Goal: Register for event/course

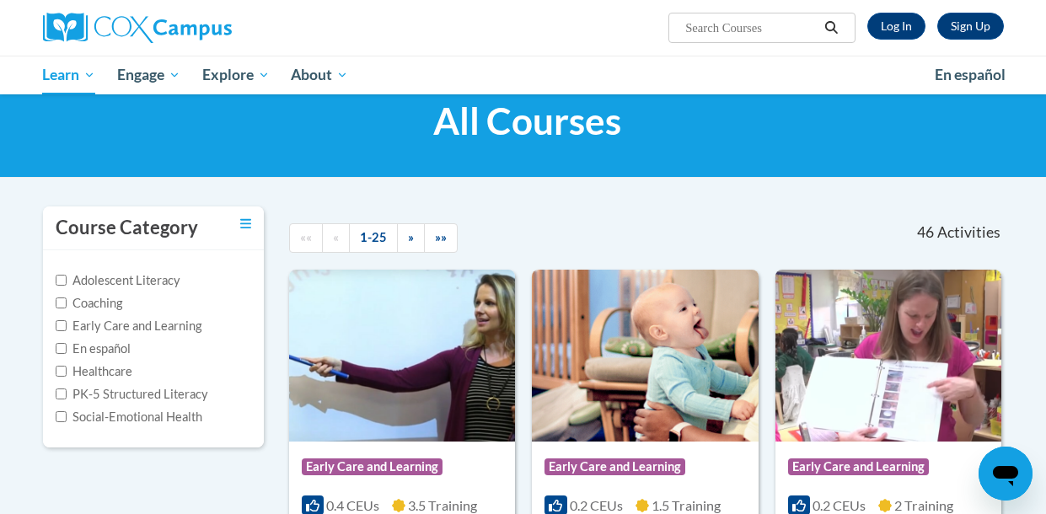
scroll to position [47, 0]
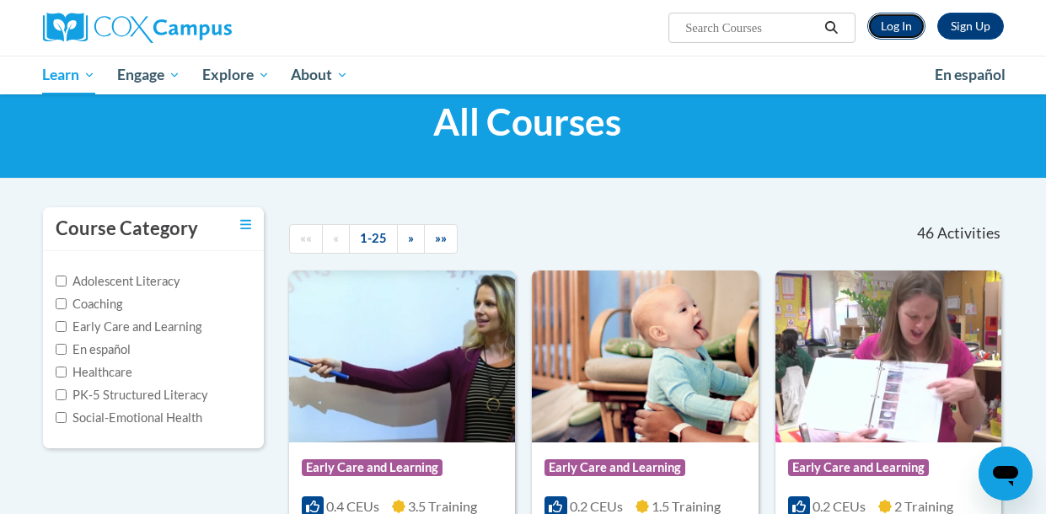
click at [886, 24] on link "Log In" at bounding box center [896, 26] width 58 height 27
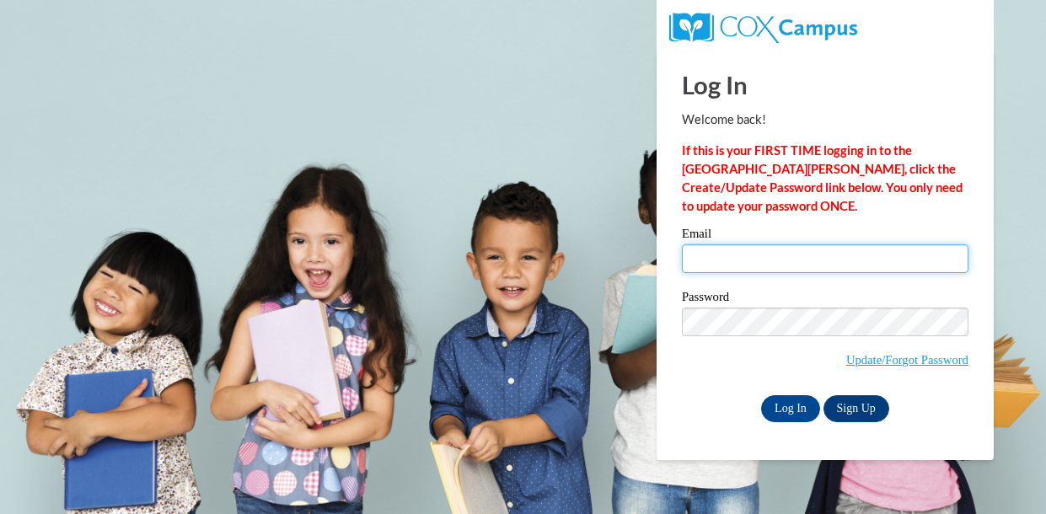
click at [922, 260] on input "Email" at bounding box center [825, 258] width 286 height 29
type input "kaseymac2011@gmail.com"
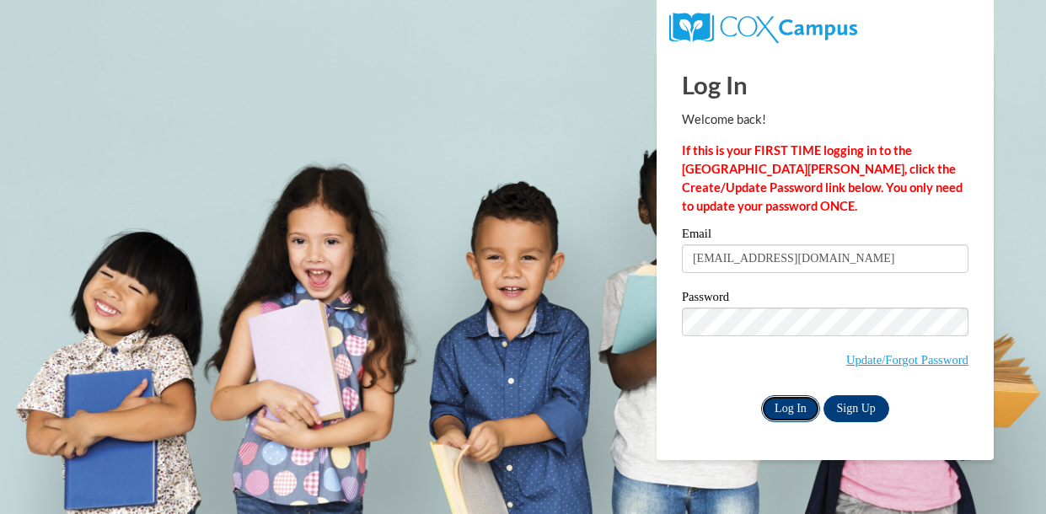
click at [786, 418] on input "Log In" at bounding box center [790, 408] width 59 height 27
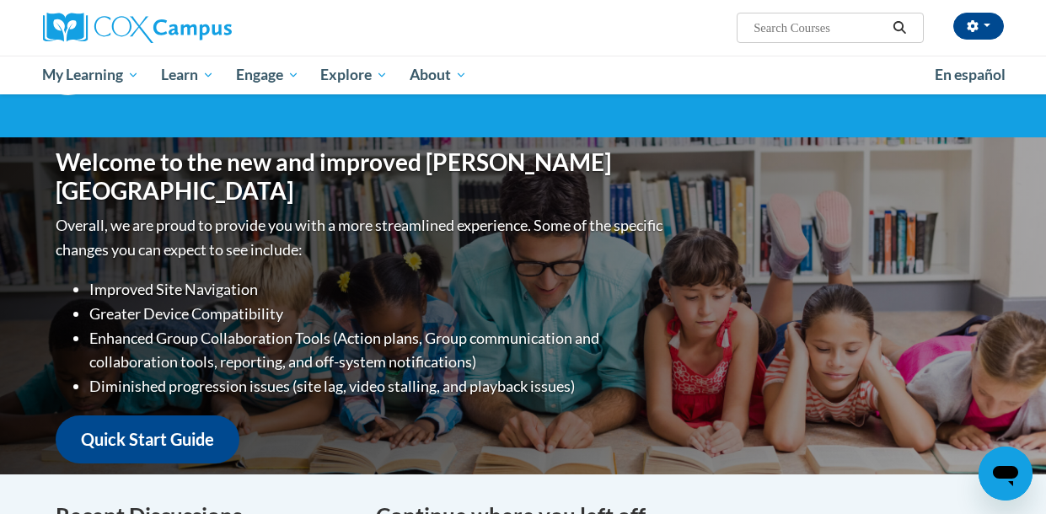
scroll to position [116, 0]
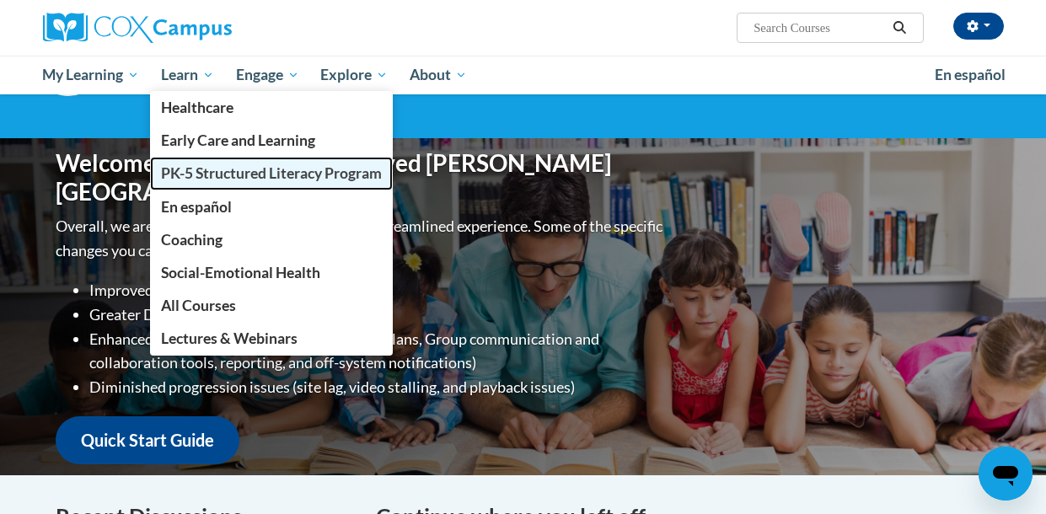
click at [247, 169] on span "PK-5 Structured Literacy Program" at bounding box center [271, 173] width 221 height 18
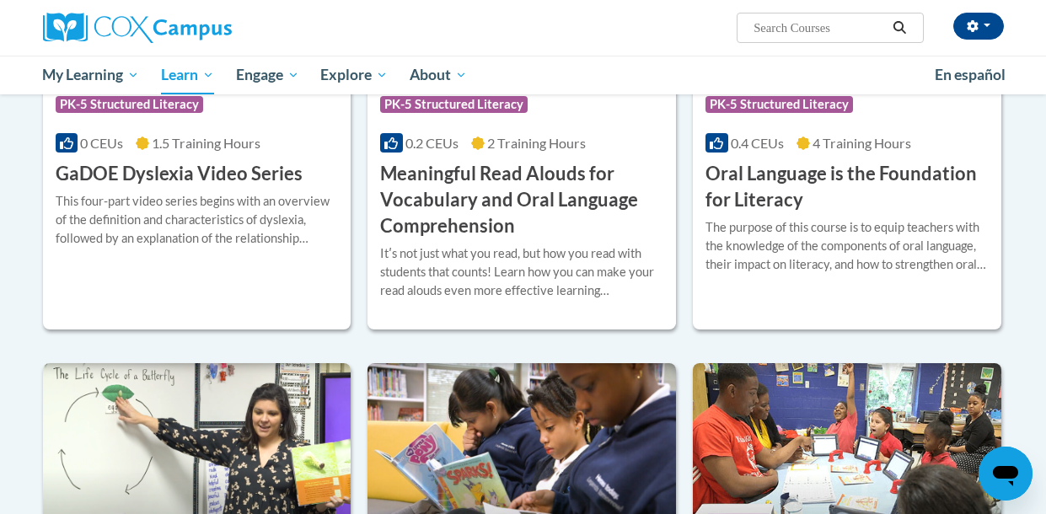
scroll to position [1164, 0]
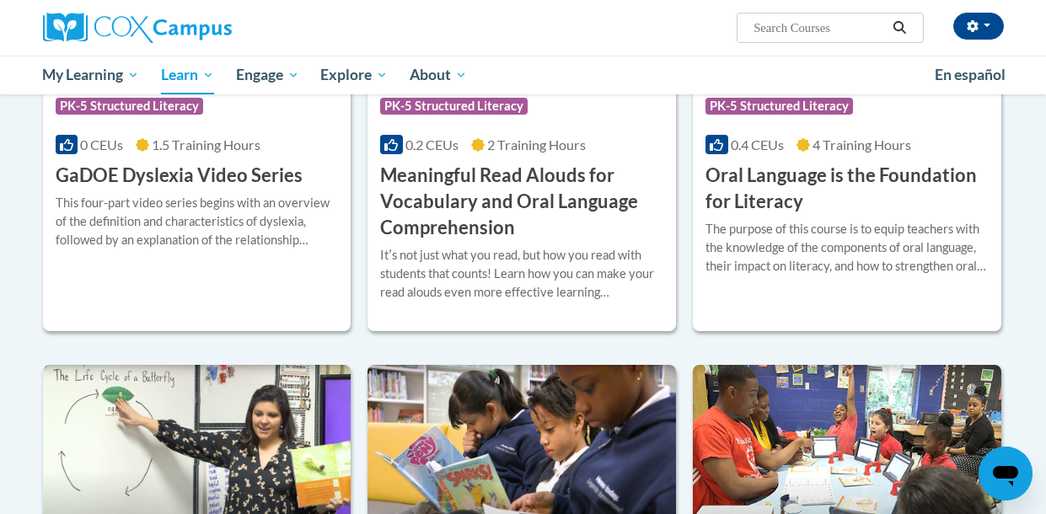
click at [819, 35] on input "Search..." at bounding box center [819, 28] width 135 height 20
type input "the power of Language"
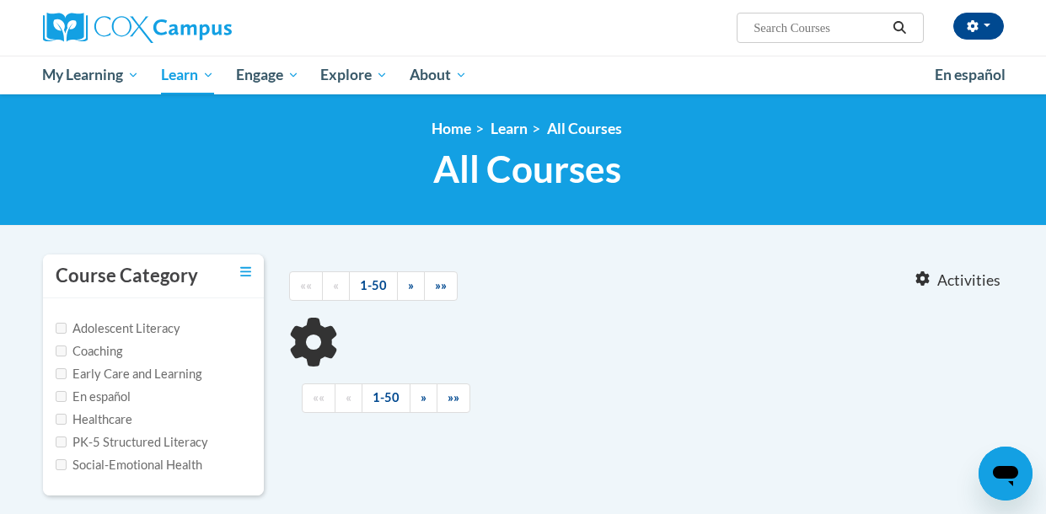
type input "the power of Language"
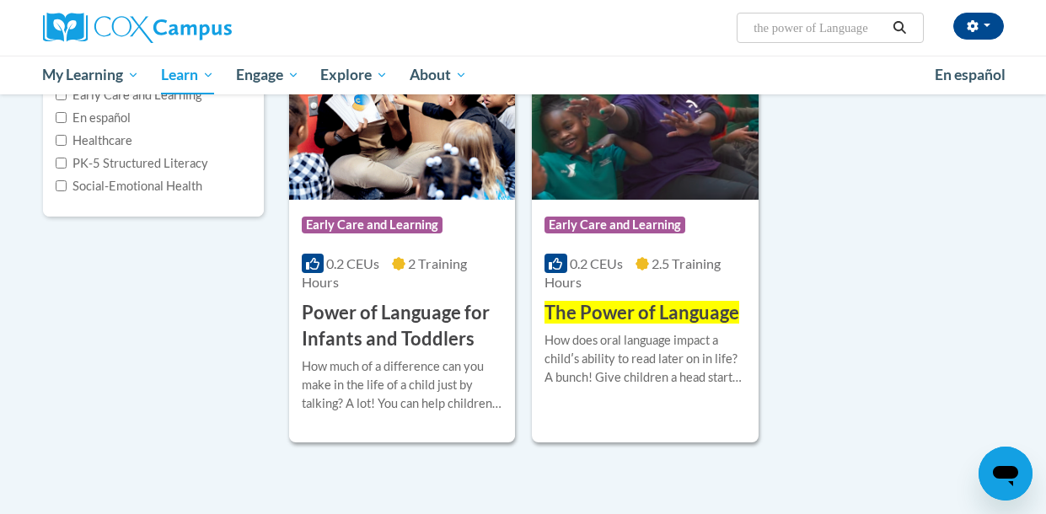
scroll to position [280, 0]
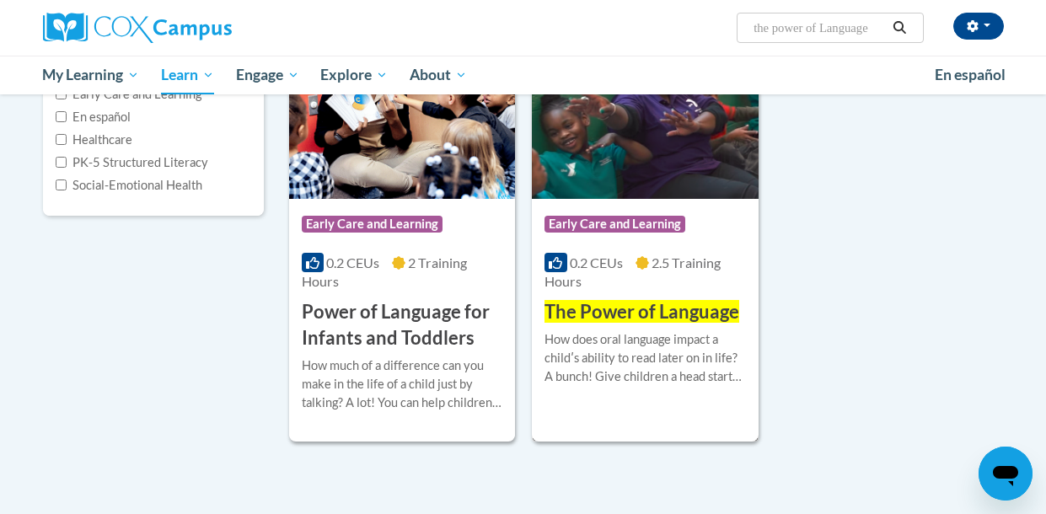
click at [694, 339] on div "How does oral language impact a childʹs ability to read later on in life? A bun…" at bounding box center [644, 358] width 201 height 56
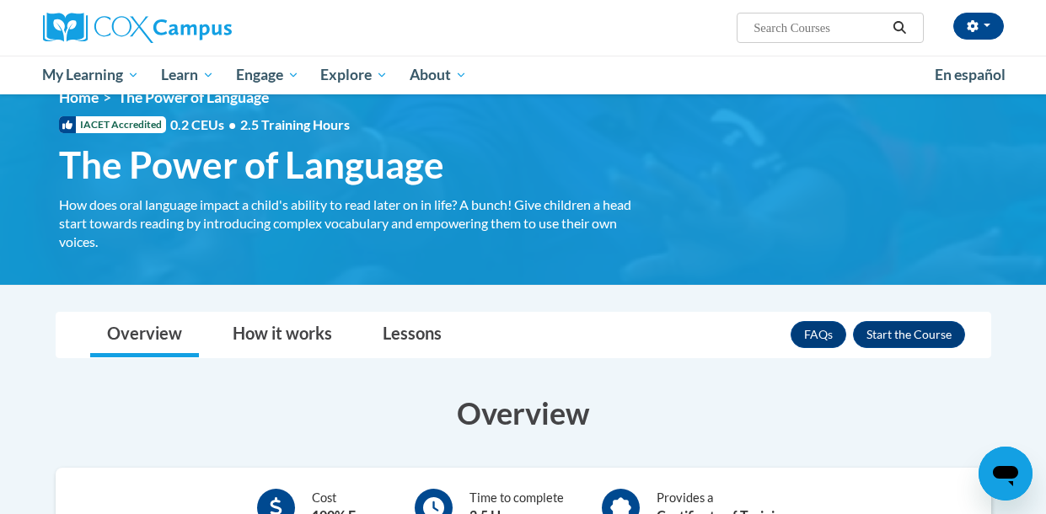
scroll to position [24, 0]
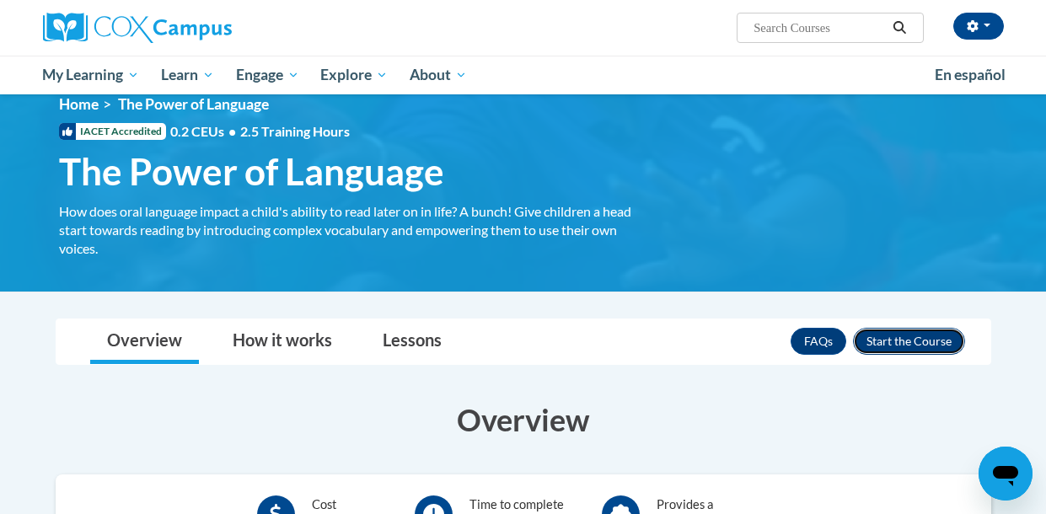
click at [927, 343] on button "Enroll" at bounding box center [909, 341] width 112 height 27
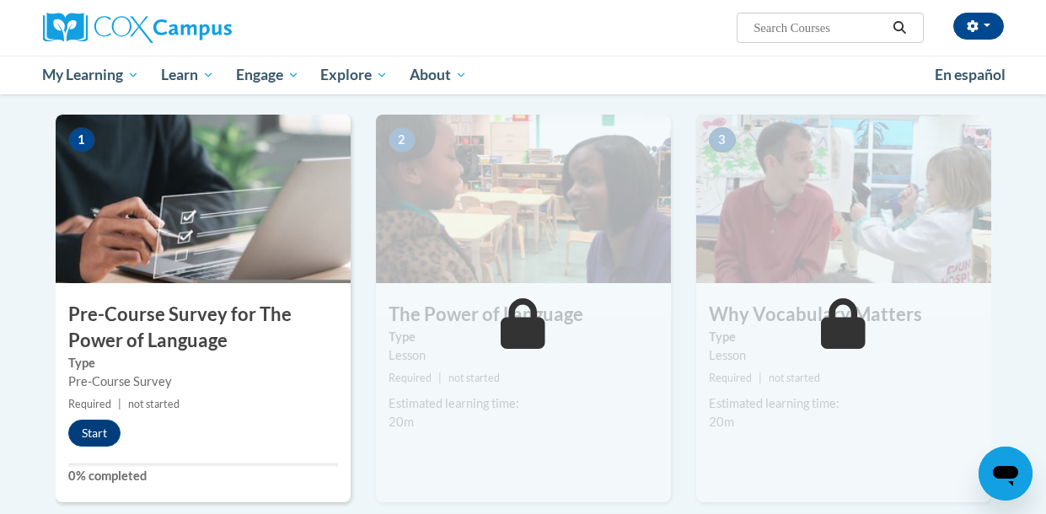
scroll to position [329, 0]
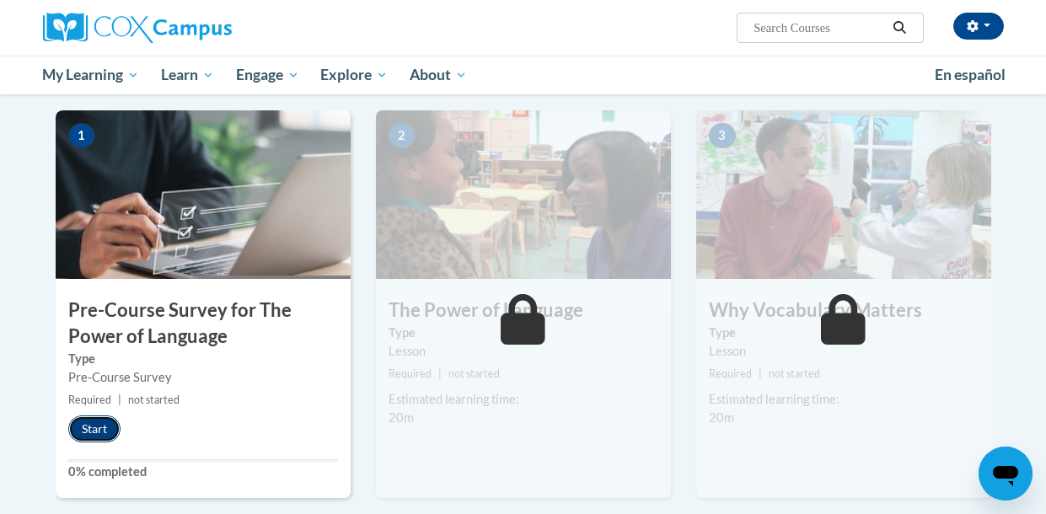
click at [87, 437] on button "Start" at bounding box center [94, 428] width 52 height 27
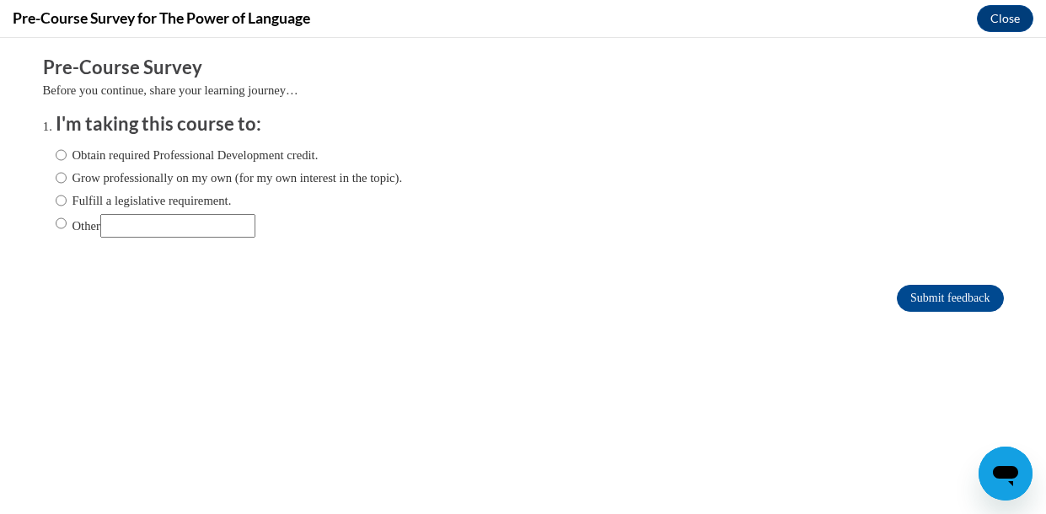
scroll to position [0, 0]
click at [142, 154] on label "Obtain required Professional Development credit." at bounding box center [187, 155] width 263 height 19
click at [67, 154] on input "Obtain required Professional Development credit." at bounding box center [61, 155] width 11 height 19
radio input "true"
click at [921, 310] on input "Submit feedback" at bounding box center [950, 298] width 106 height 27
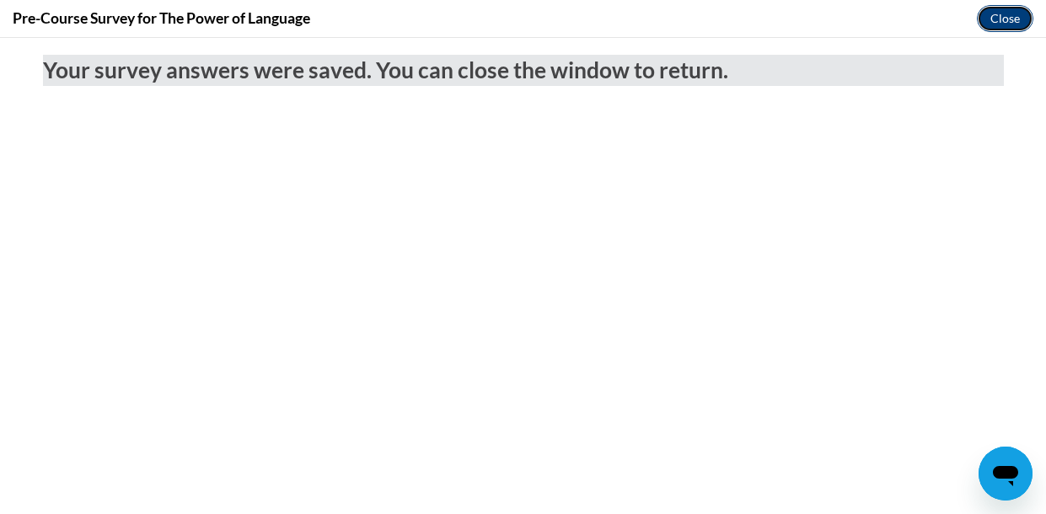
click at [995, 29] on button "Close" at bounding box center [1005, 18] width 56 height 27
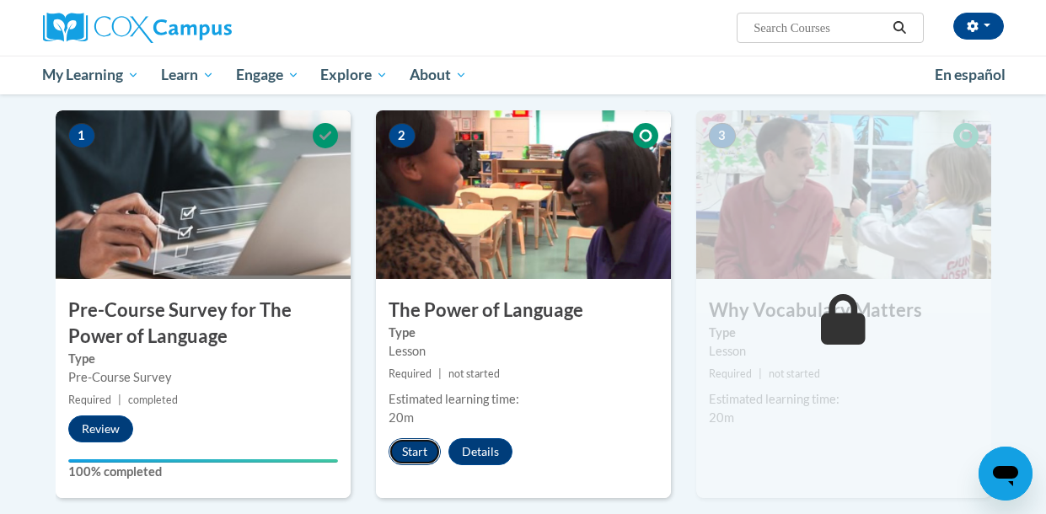
click at [422, 452] on button "Start" at bounding box center [414, 451] width 52 height 27
